Goal: Find specific page/section: Find specific page/section

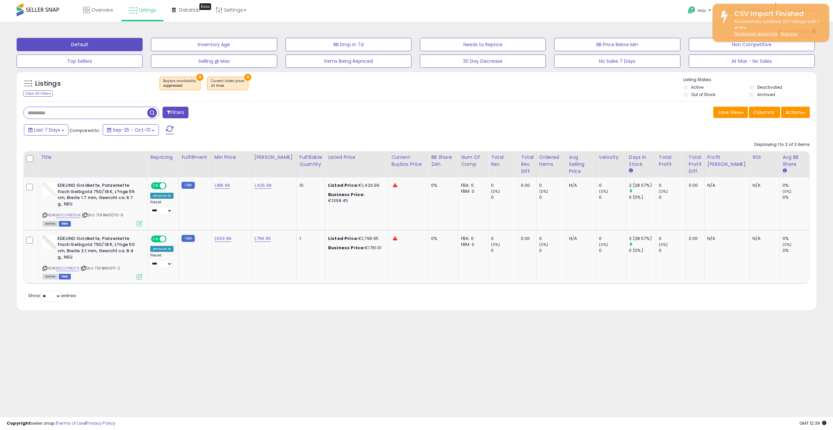
click at [198, 76] on button "×" at bounding box center [199, 77] width 7 height 7
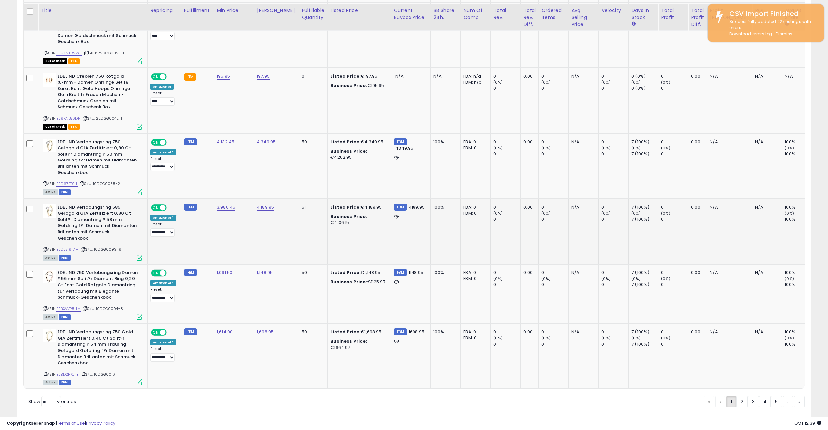
scroll to position [1374, 0]
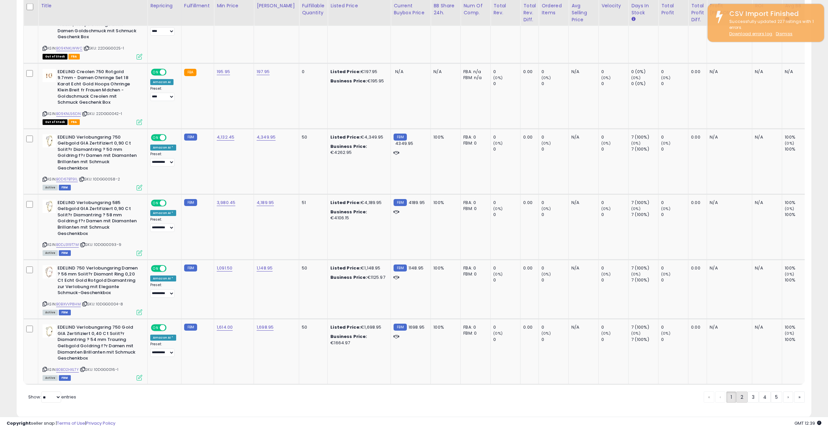
click at [740, 391] on link "2" at bounding box center [741, 396] width 11 height 11
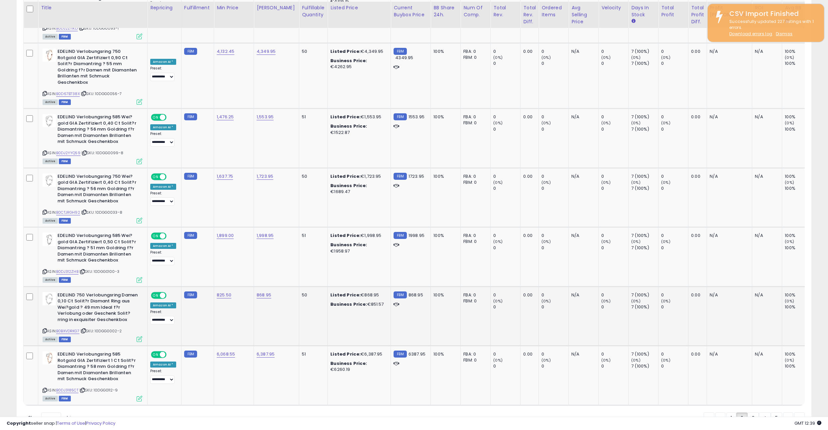
scroll to position [1337, 0]
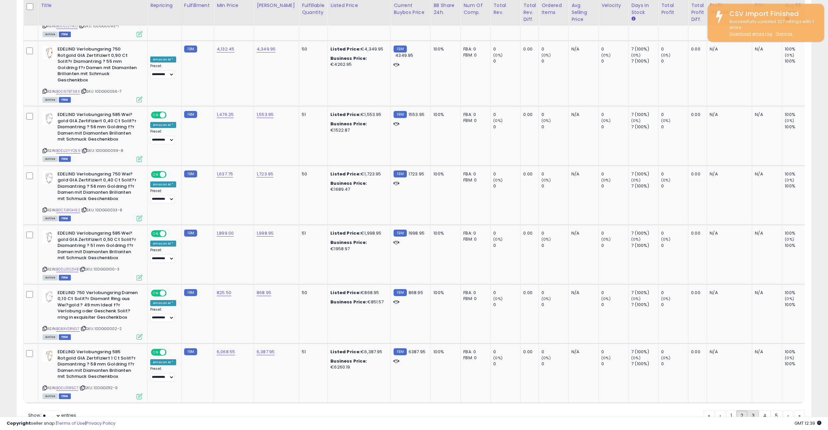
click at [753, 410] on link "3" at bounding box center [752, 415] width 11 height 11
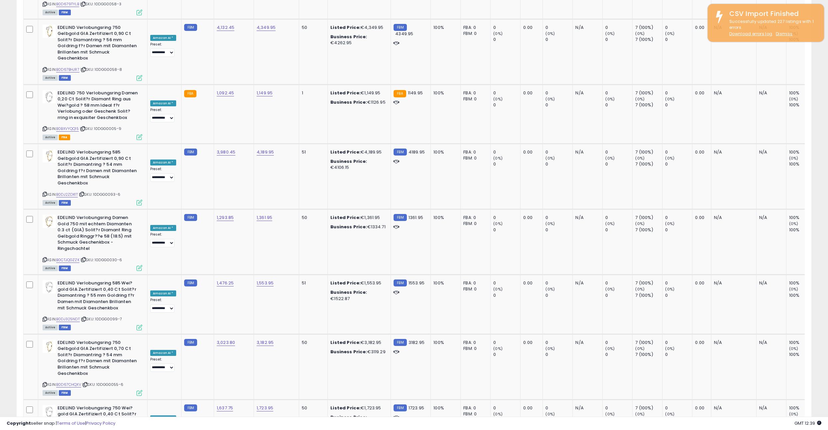
scroll to position [1343, 0]
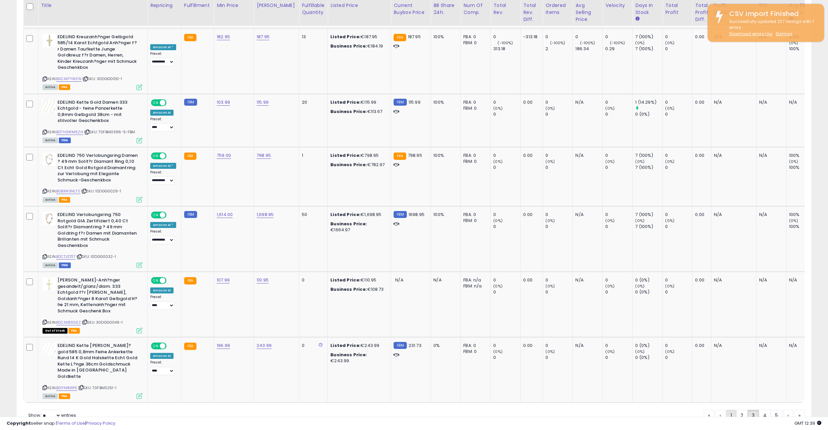
click at [726, 410] on link "1" at bounding box center [731, 415] width 10 height 11
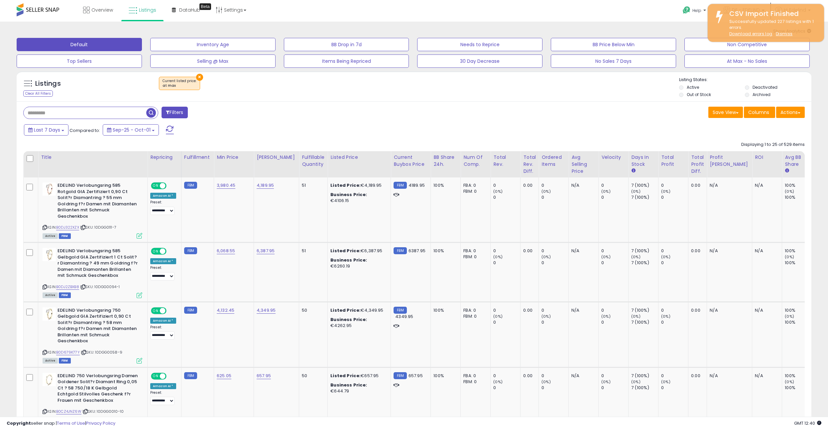
click at [78, 113] on input "text" at bounding box center [85, 113] width 123 height 12
type input "*********"
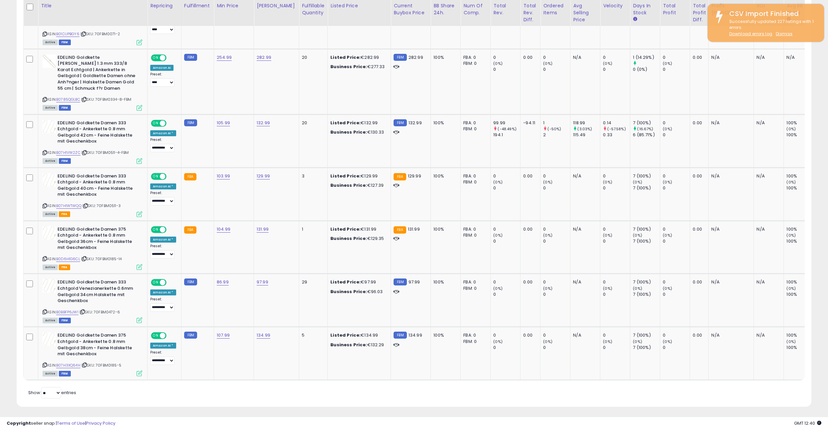
scroll to position [406, 0]
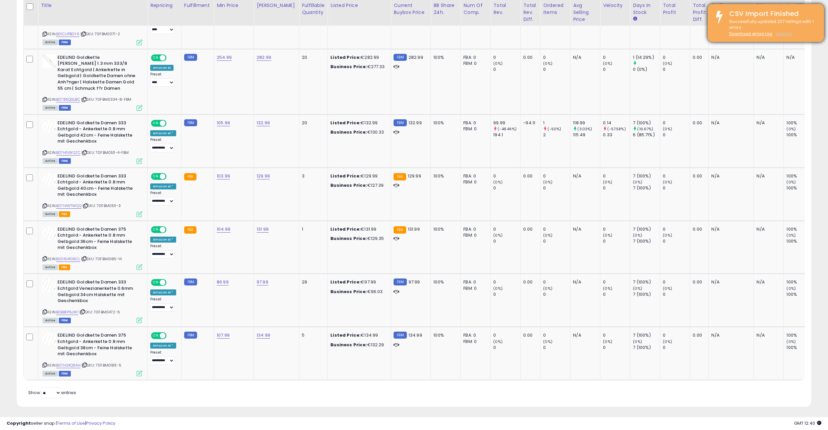
click at [787, 32] on u "Dismiss" at bounding box center [783, 34] width 17 height 6
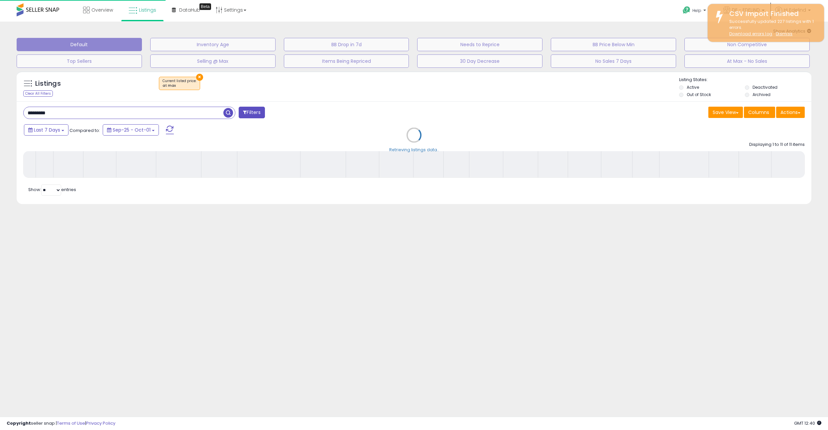
scroll to position [0, 0]
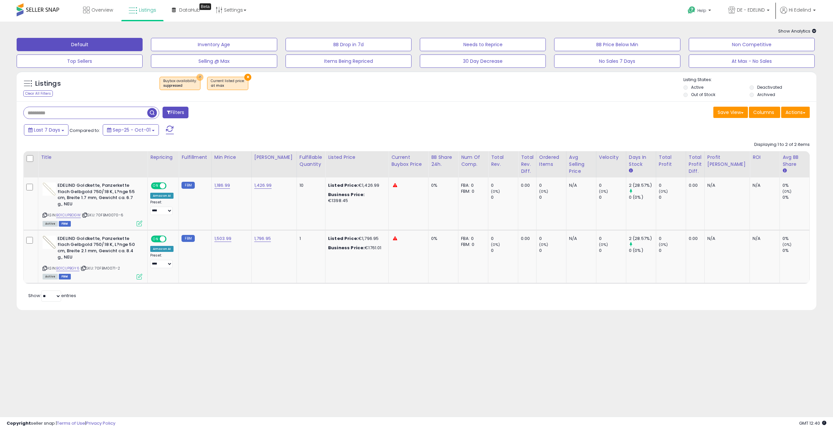
click at [198, 75] on button "×" at bounding box center [199, 77] width 7 height 7
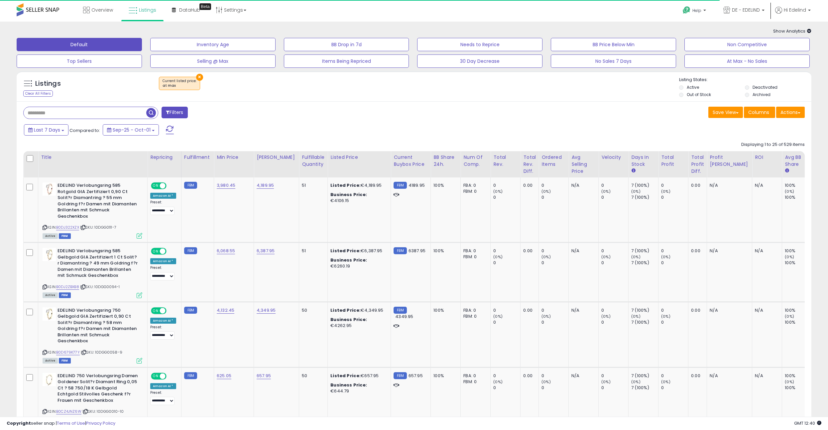
click at [70, 117] on input "text" at bounding box center [85, 113] width 123 height 12
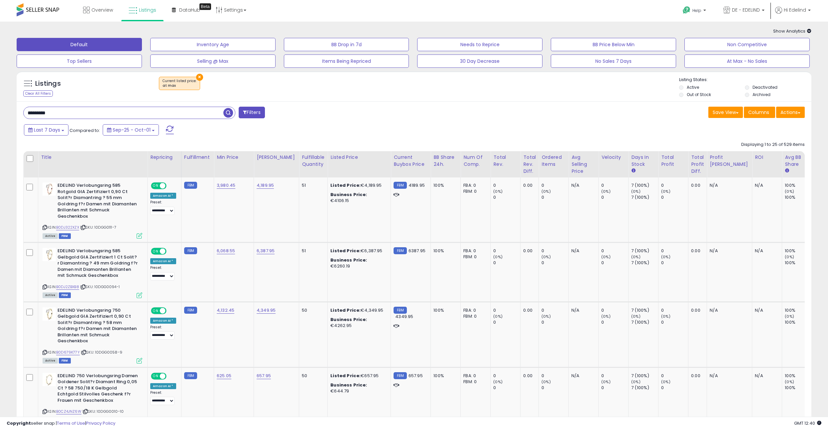
type input "*********"
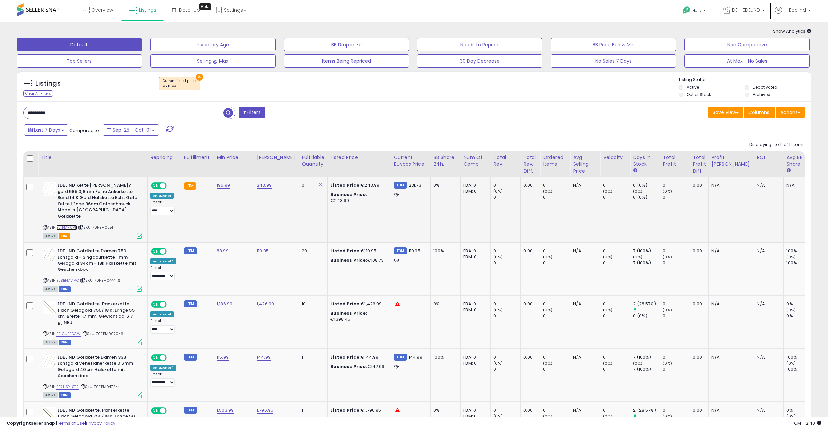
click at [68, 225] on link "B01FMRXIPE" at bounding box center [66, 228] width 21 height 6
click at [401, 96] on div "Listings Clear All Filters × at max Active" at bounding box center [414, 88] width 794 height 23
click at [74, 278] on link "B0BBFMV1VC" at bounding box center [67, 281] width 23 height 6
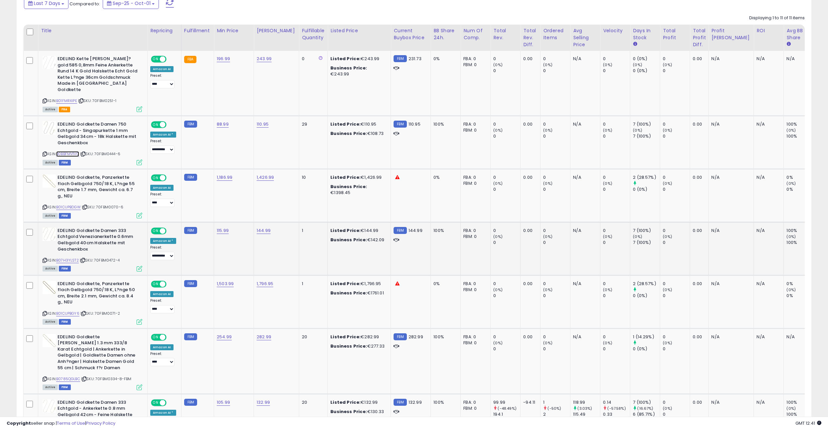
scroll to position [127, 0]
click at [69, 204] on link "B01CUPBDGW" at bounding box center [68, 207] width 25 height 6
click at [69, 257] on link "B07H3YLST2" at bounding box center [67, 260] width 23 height 6
